Goal: Task Accomplishment & Management: Complete application form

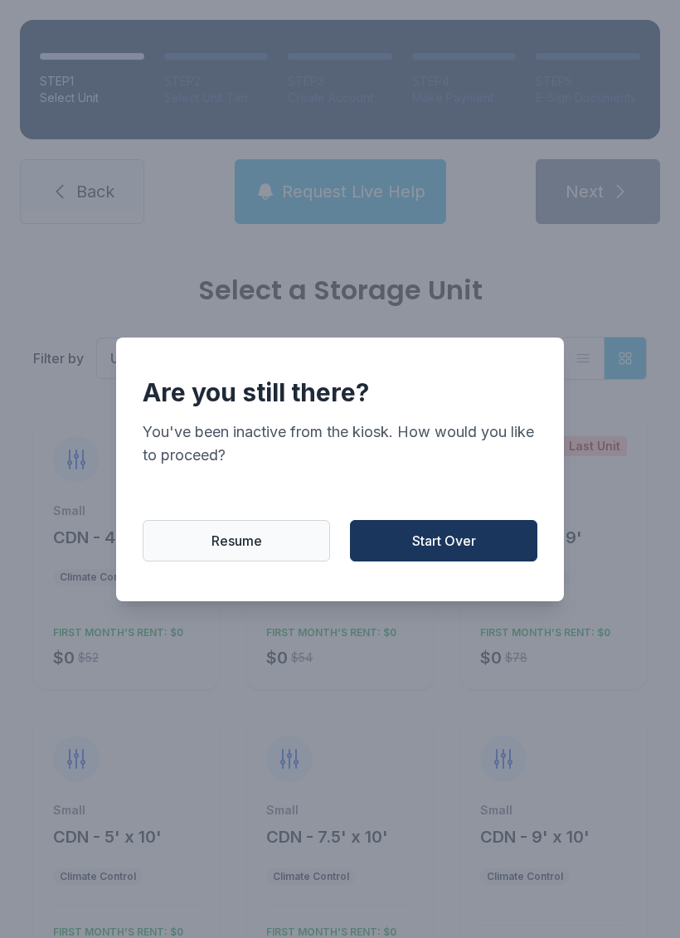
scroll to position [144, 0]
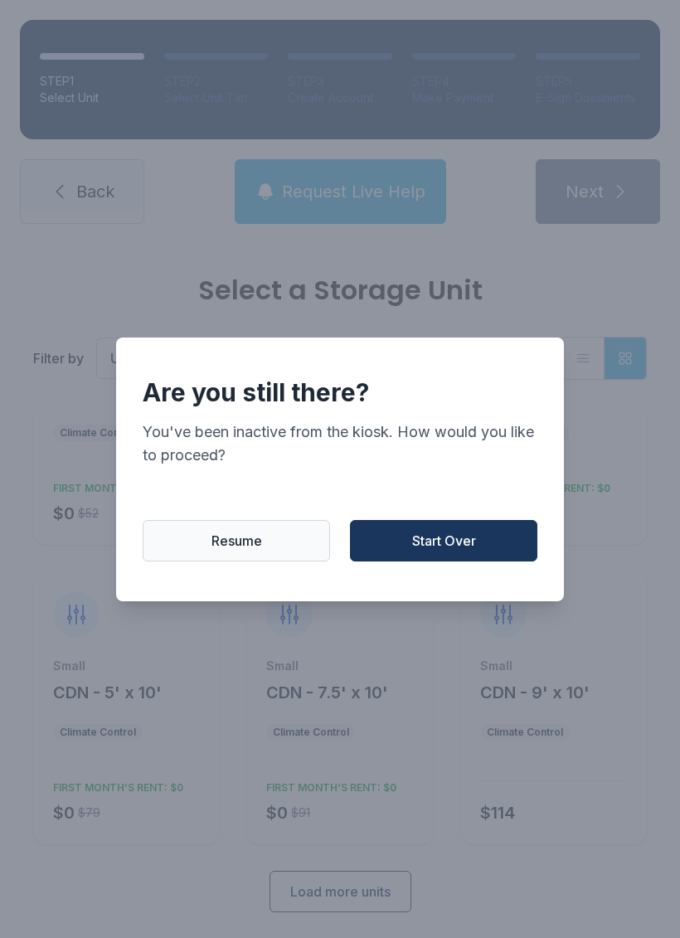
click at [443, 550] on span "Start Over" at bounding box center [444, 541] width 64 height 20
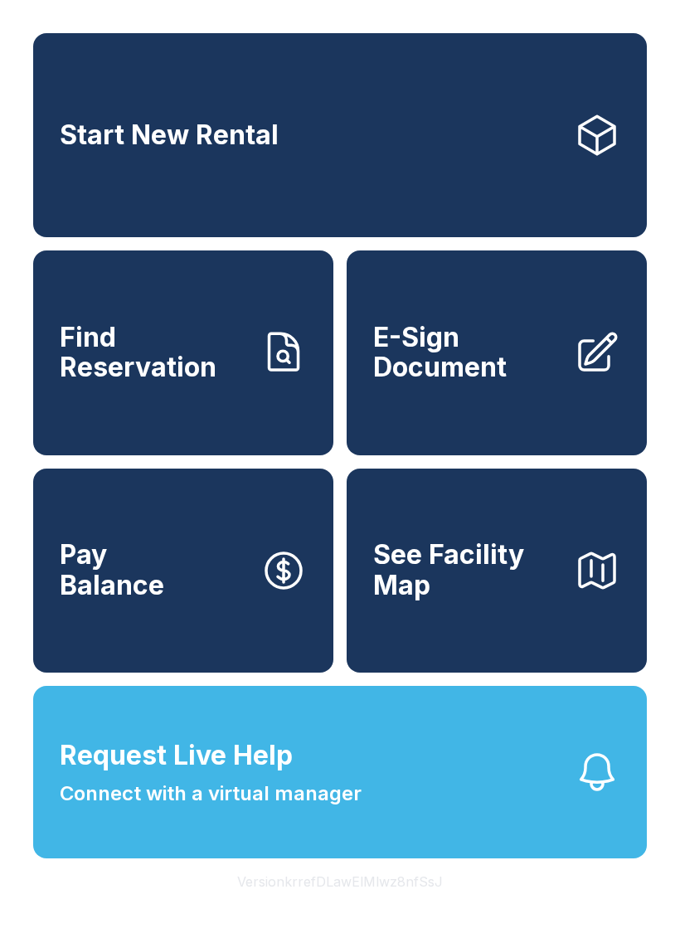
click at [115, 413] on link "Find Reservation" at bounding box center [183, 352] width 300 height 204
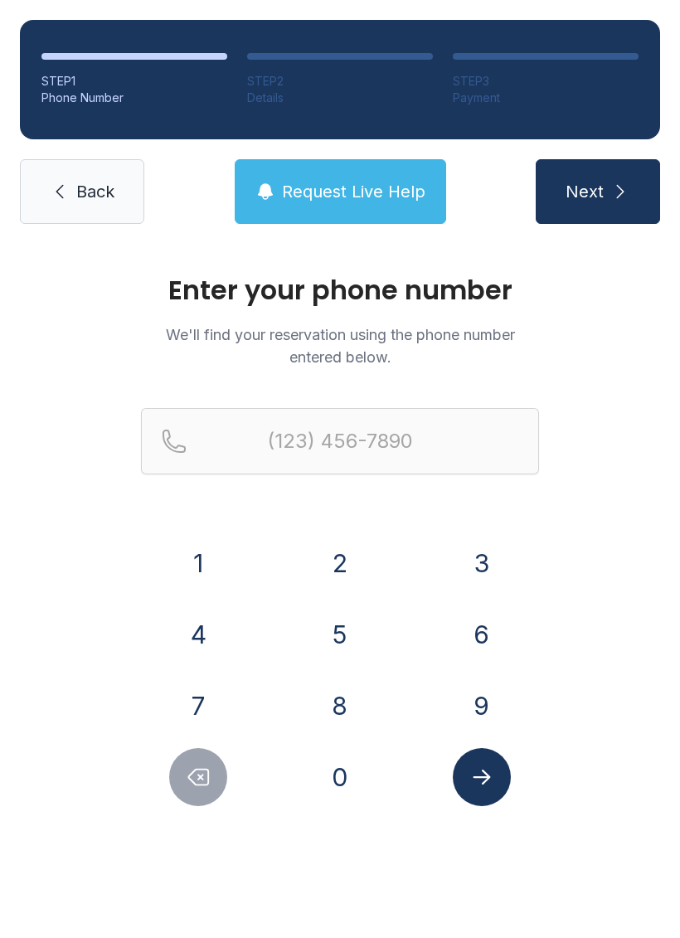
click at [340, 704] on button "8" at bounding box center [340, 705] width 58 height 58
click at [215, 628] on button "4" at bounding box center [198, 634] width 58 height 58
click at [337, 635] on button "5" at bounding box center [340, 634] width 58 height 58
click at [482, 633] on button "6" at bounding box center [482, 634] width 58 height 58
click at [474, 625] on button "6" at bounding box center [482, 634] width 58 height 58
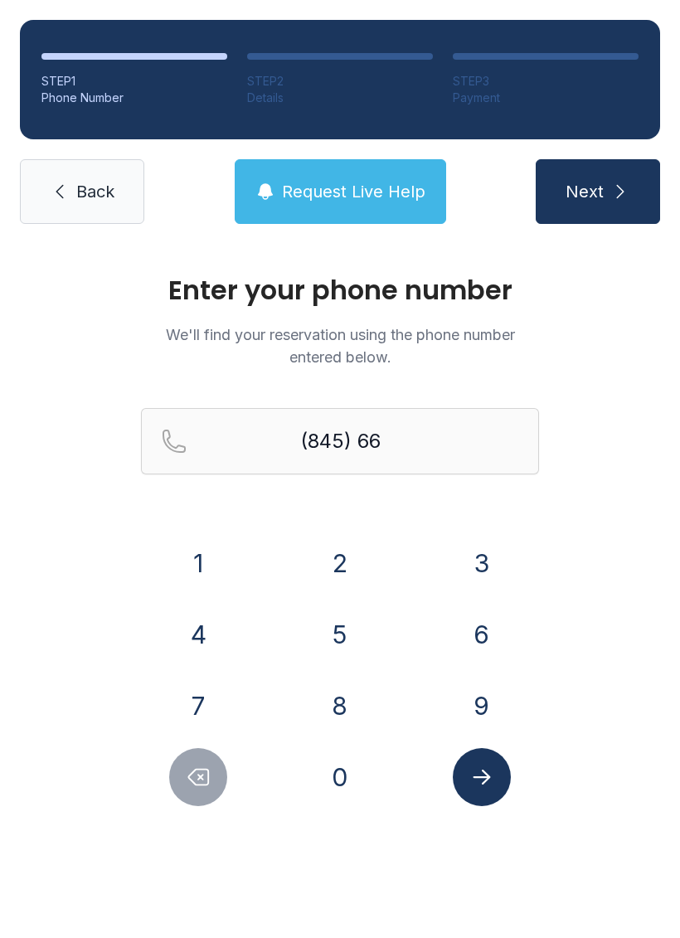
click at [235, 550] on div "1" at bounding box center [198, 563] width 115 height 58
click at [194, 555] on button "1" at bounding box center [198, 563] width 58 height 58
click at [344, 547] on button "2" at bounding box center [340, 563] width 58 height 58
click at [351, 630] on button "5" at bounding box center [340, 634] width 58 height 58
click at [480, 704] on button "9" at bounding box center [482, 705] width 58 height 58
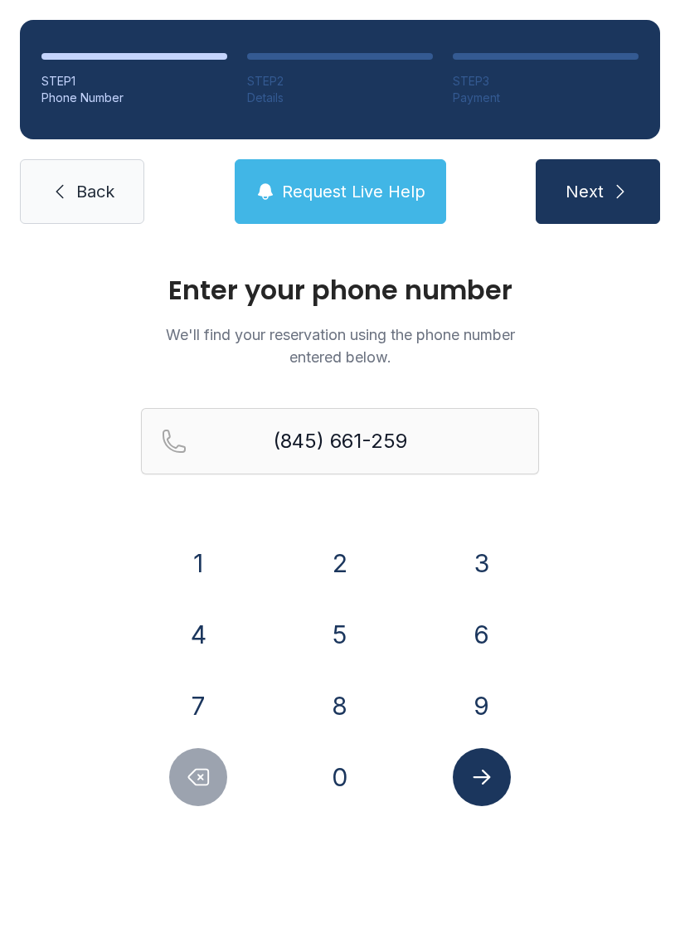
click at [479, 704] on button "9" at bounding box center [482, 705] width 58 height 58
type input "[PHONE_NUMBER]"
click at [580, 188] on span "Next" at bounding box center [584, 191] width 38 height 23
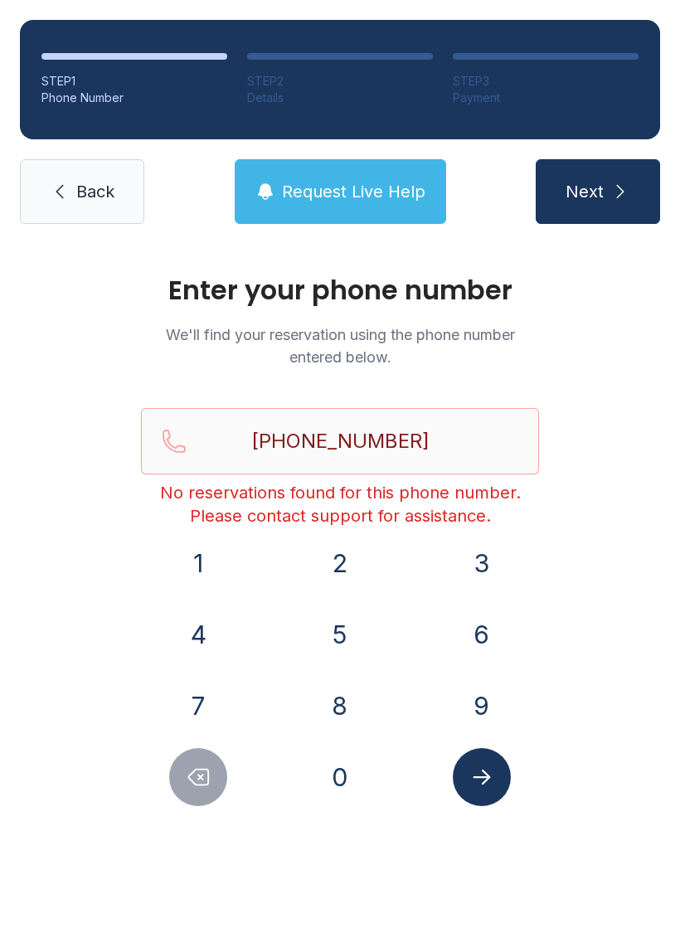
click at [81, 182] on span "Back" at bounding box center [95, 191] width 38 height 23
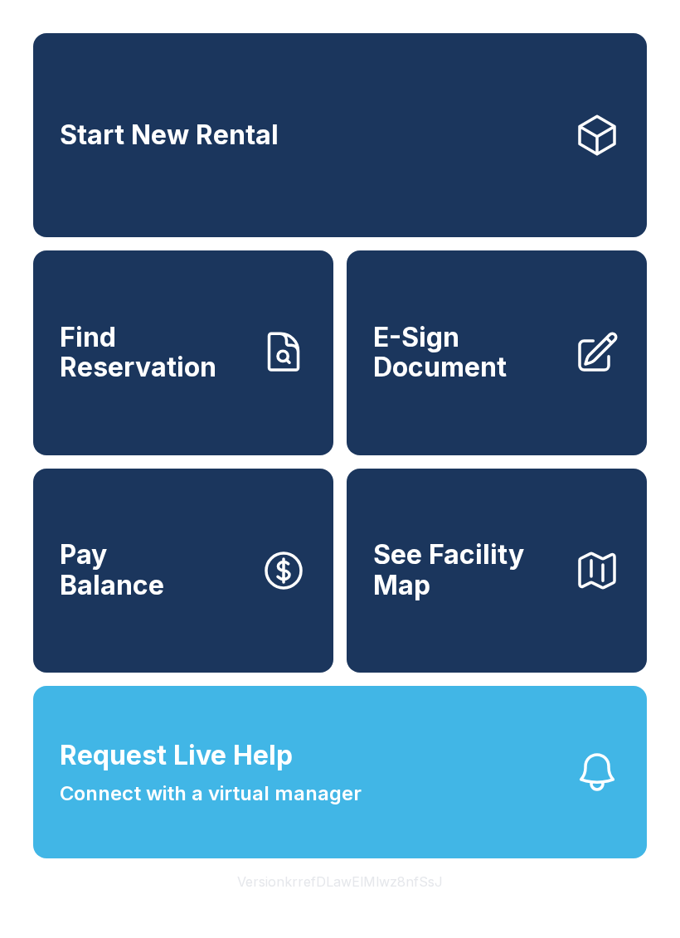
click at [173, 808] on span "Request Live Help Connect with a virtual manager" at bounding box center [211, 771] width 302 height 73
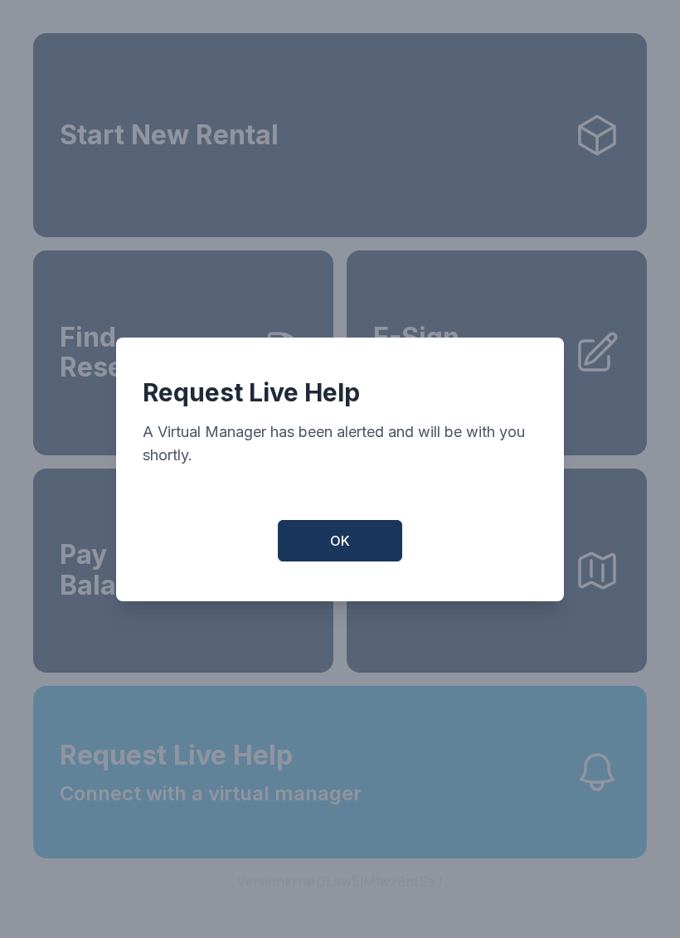
click at [340, 550] on span "OK" at bounding box center [340, 541] width 20 height 20
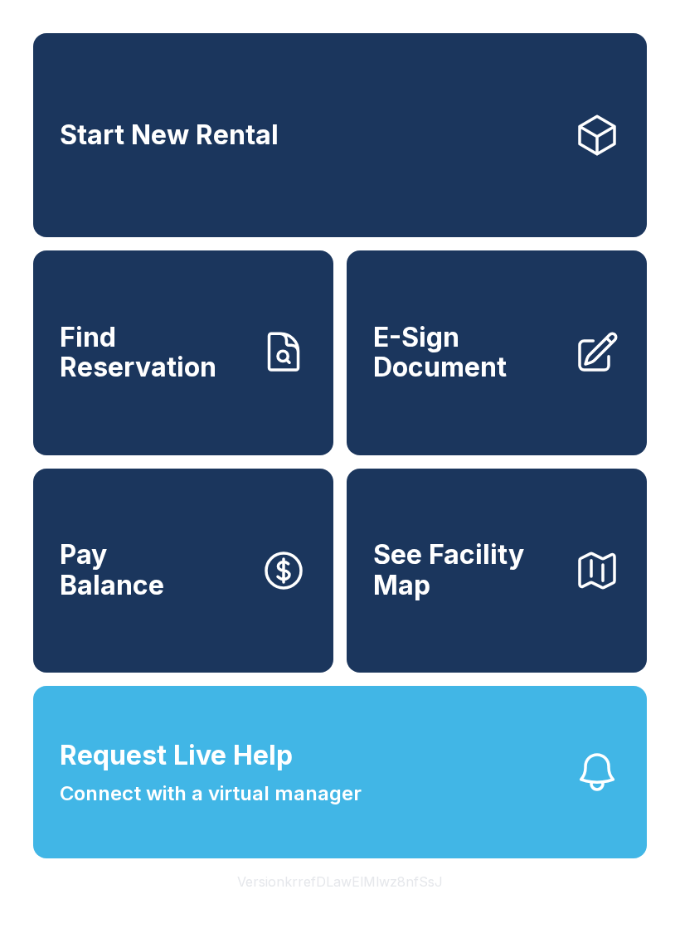
click at [90, 383] on span "Find Reservation" at bounding box center [153, 352] width 187 height 61
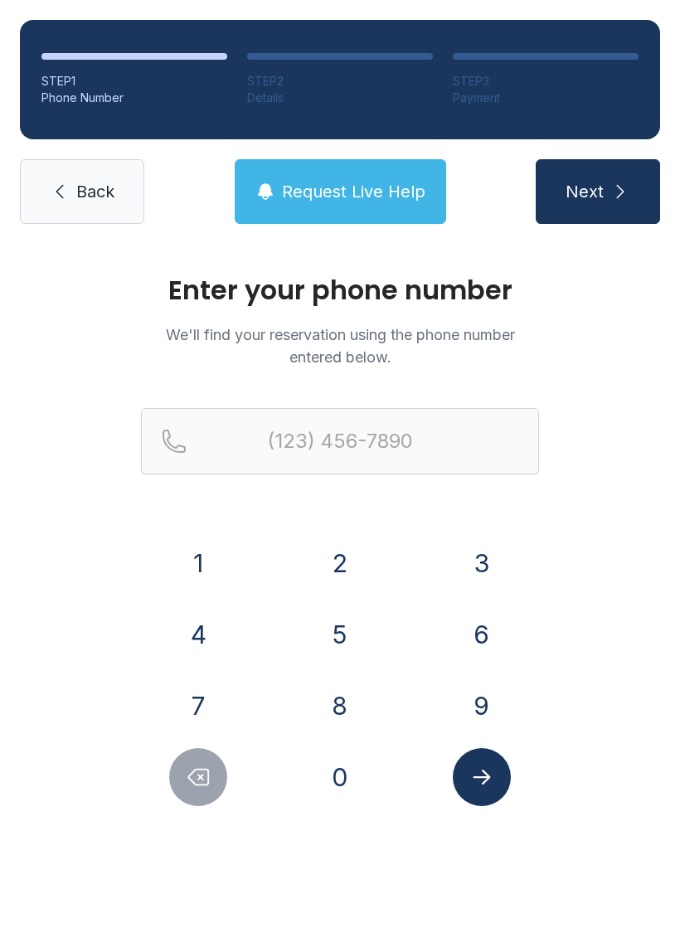
click at [329, 693] on button "8" at bounding box center [340, 705] width 58 height 58
click at [184, 635] on button "4" at bounding box center [198, 634] width 58 height 58
click at [332, 624] on button "5" at bounding box center [340, 634] width 58 height 58
click at [469, 620] on button "6" at bounding box center [482, 634] width 58 height 58
click at [469, 619] on button "6" at bounding box center [482, 634] width 58 height 58
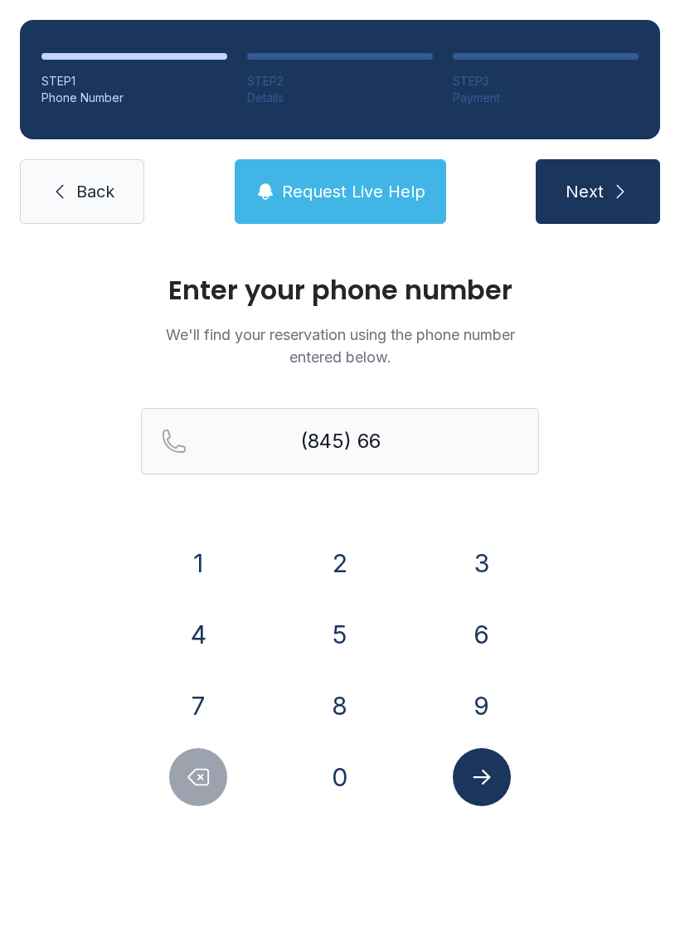
click at [203, 561] on button "1" at bounding box center [198, 563] width 58 height 58
click at [342, 560] on button "2" at bounding box center [340, 563] width 58 height 58
click at [337, 626] on button "5" at bounding box center [340, 634] width 58 height 58
click at [481, 694] on button "9" at bounding box center [482, 705] width 58 height 58
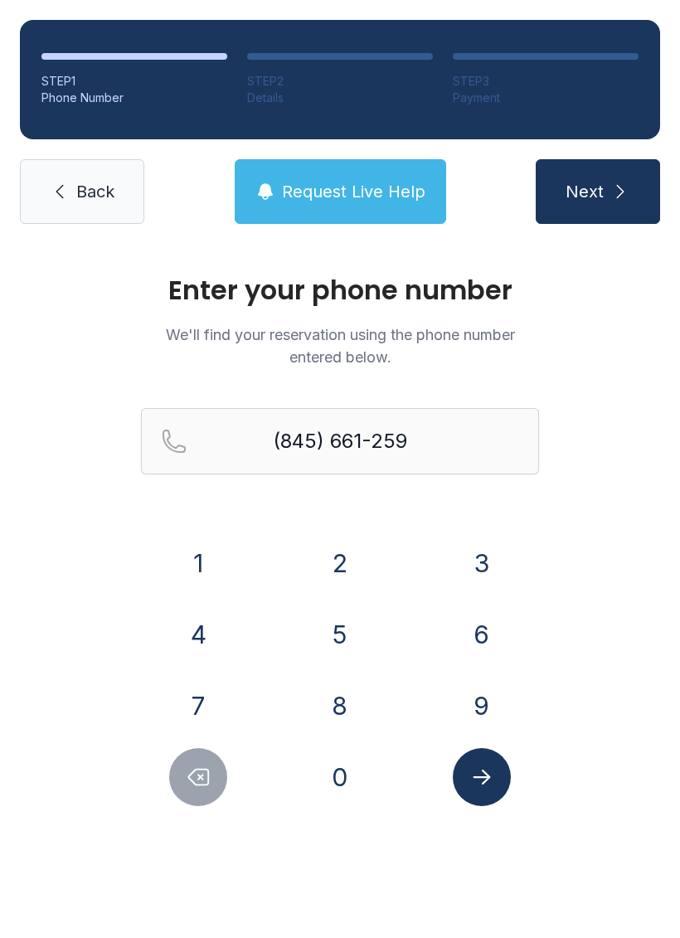
type input "[PHONE_NUMBER]"
click at [580, 182] on span "Next" at bounding box center [584, 191] width 38 height 23
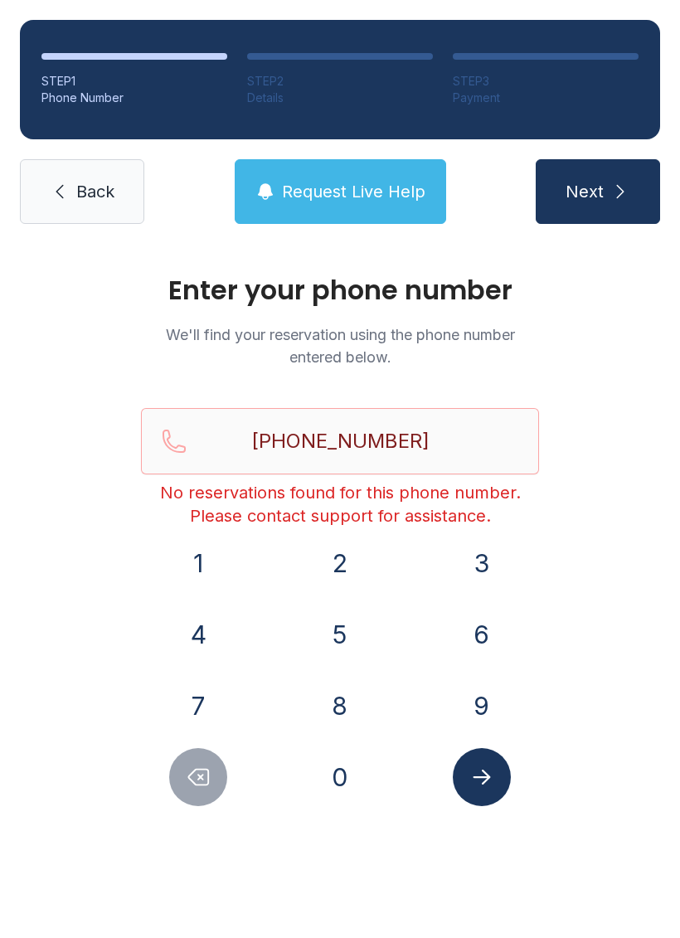
click at [85, 203] on link "Back" at bounding box center [82, 191] width 124 height 65
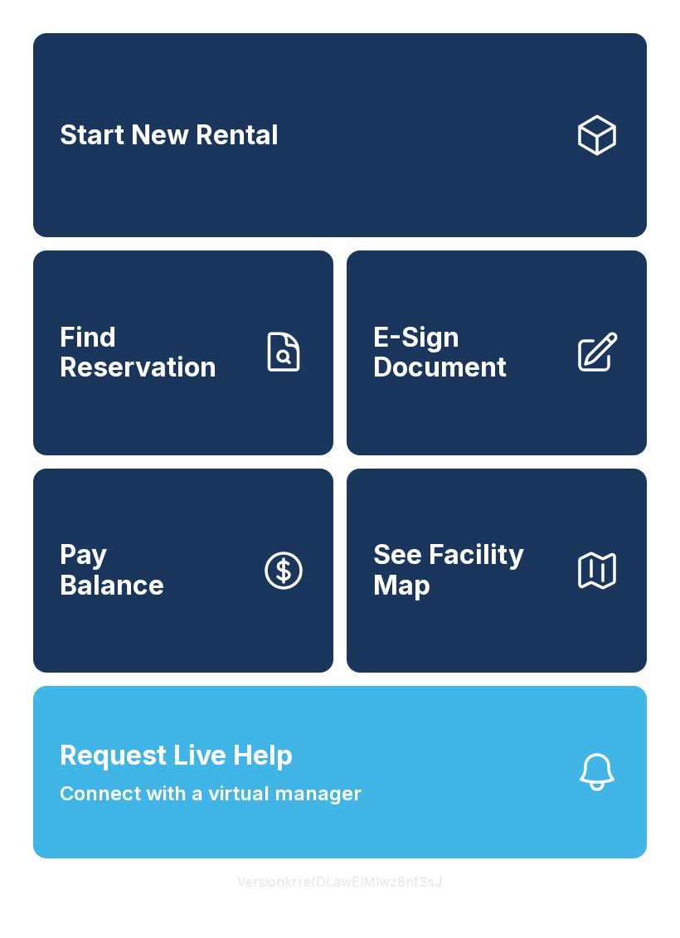
click at [453, 415] on link "E-Sign Document" at bounding box center [497, 352] width 300 height 204
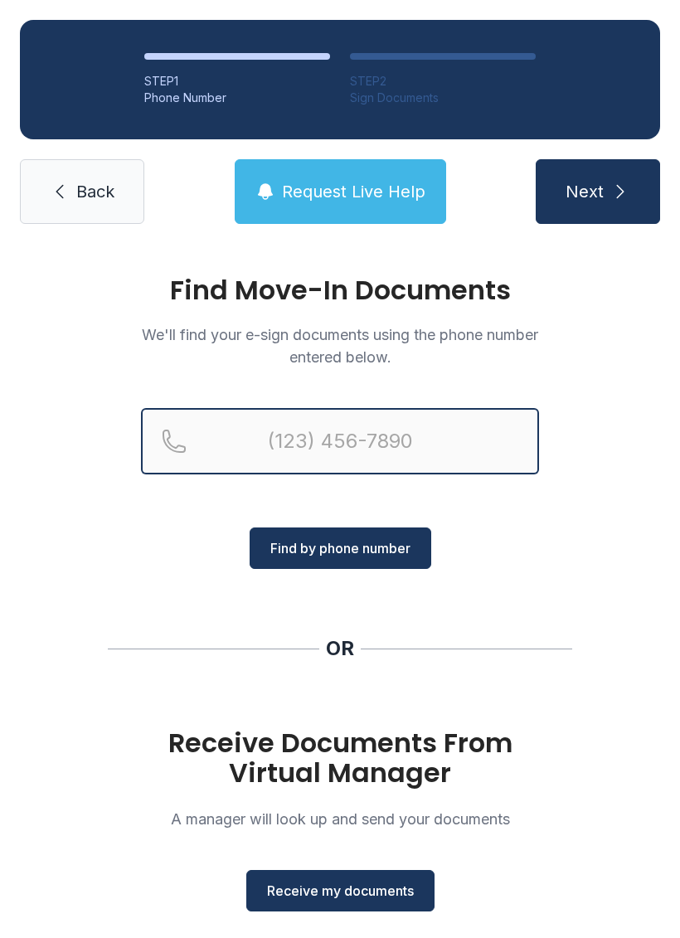
click at [254, 439] on input "Reservation phone number" at bounding box center [340, 441] width 398 height 66
type input "[PHONE_NUMBER]"
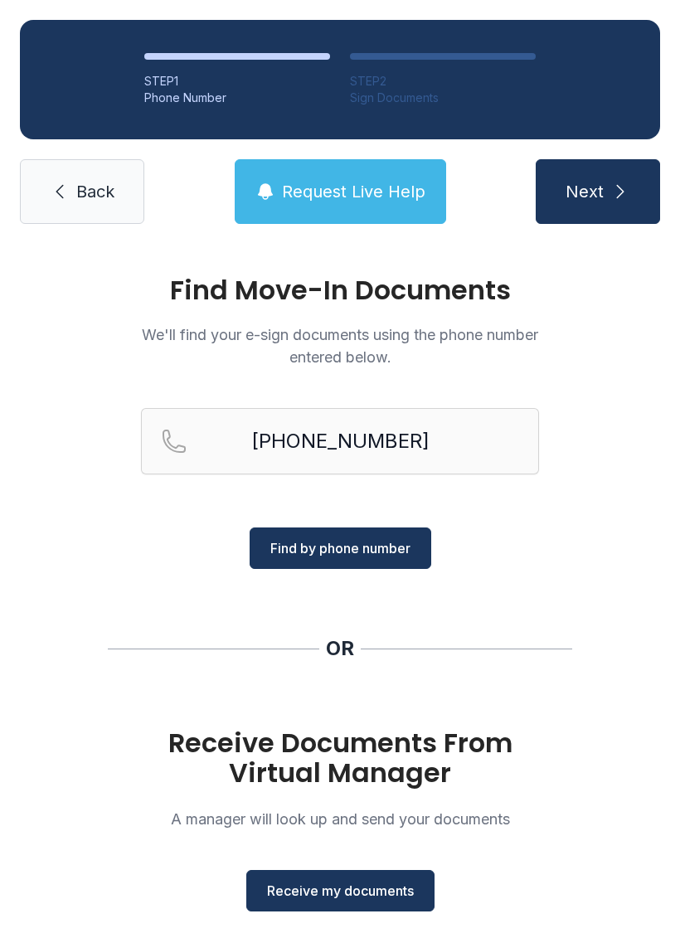
click at [330, 549] on span "Find by phone number" at bounding box center [340, 548] width 140 height 20
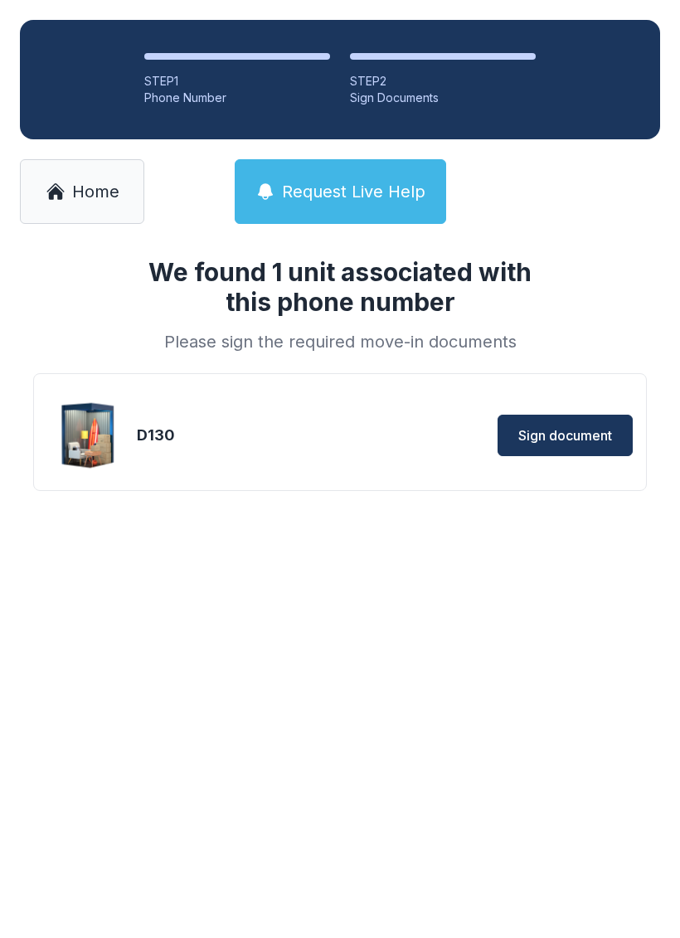
click at [543, 432] on span "Sign document" at bounding box center [565, 435] width 94 height 20
click at [90, 188] on span "Home" at bounding box center [95, 191] width 47 height 23
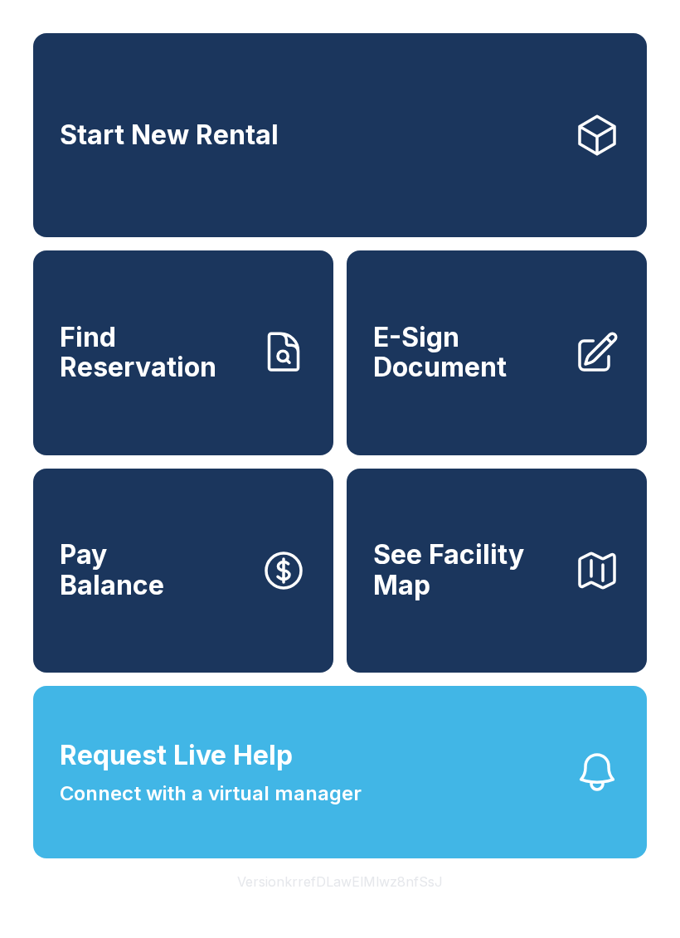
click at [452, 595] on span "See Facility Map" at bounding box center [466, 570] width 187 height 61
